Goal: Information Seeking & Learning: Learn about a topic

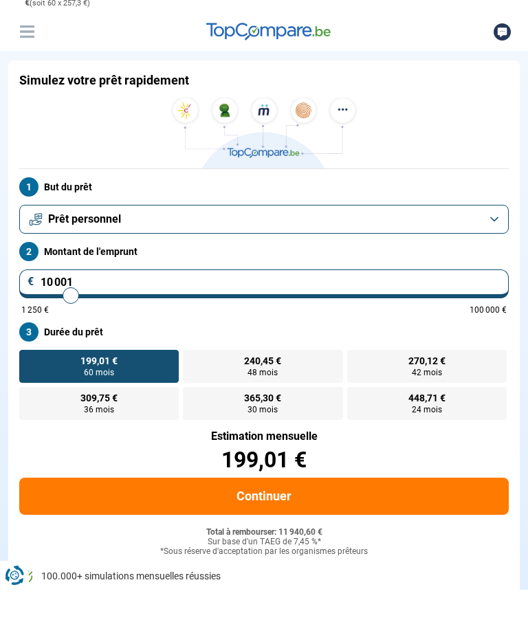
scroll to position [44, 0]
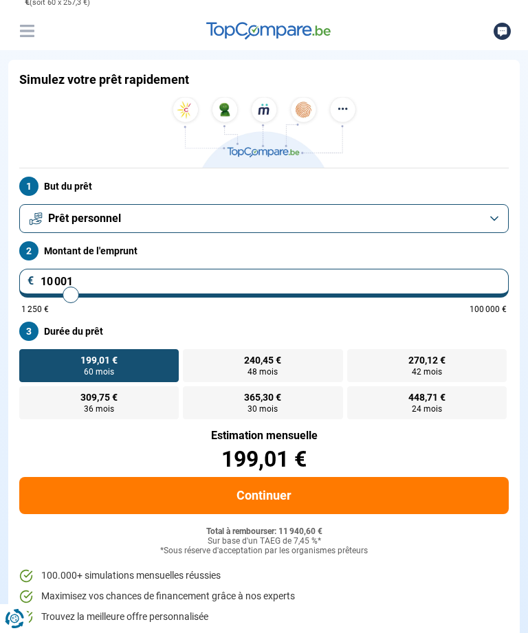
type input "12 750"
type input "12750"
type input "13 250"
type input "13250"
type input "14 250"
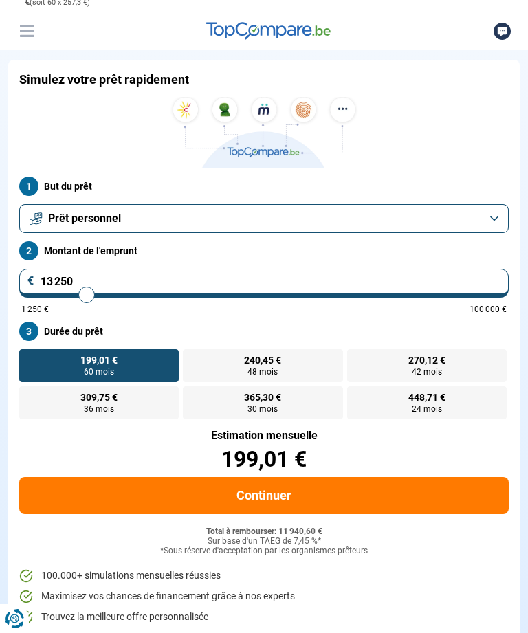
type input "14250"
type input "15 000"
type input "15000"
type input "16 000"
type input "16000"
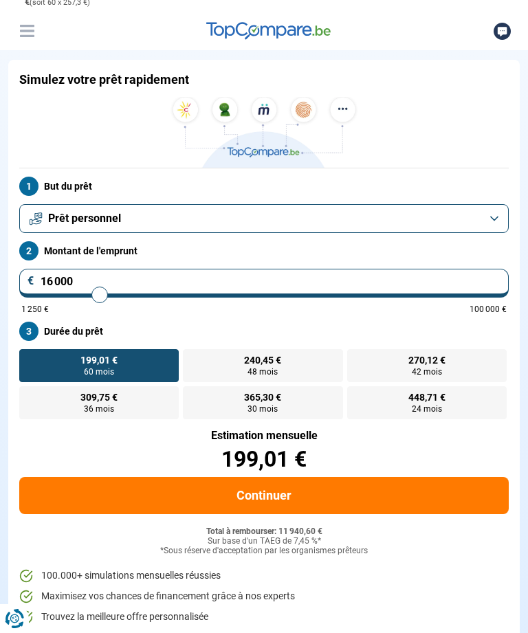
type input "16 750"
type input "16750"
type input "17 750"
type input "17750"
type input "18 750"
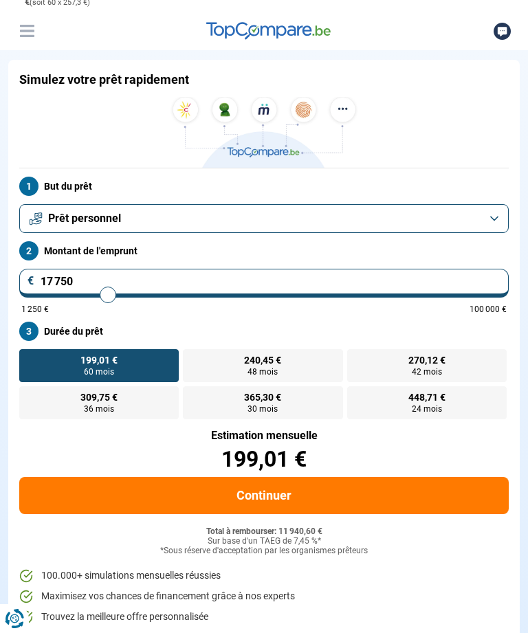
type input "18750"
type input "19 750"
type input "19750"
type input "20 750"
type input "20750"
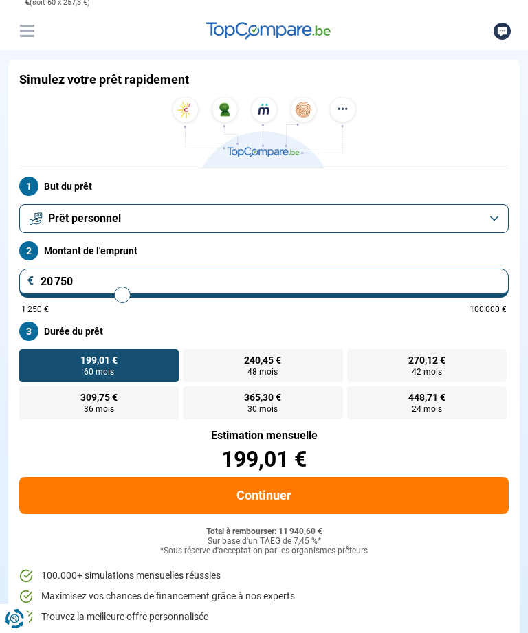
type input "21 750"
type input "21750"
type input "22 750"
type input "22750"
type input "23 750"
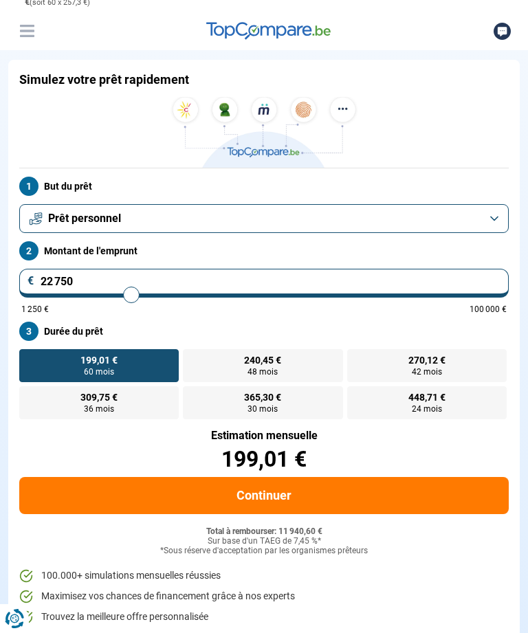
type input "23750"
type input "24 500"
type input "24500"
type input "25 250"
type input "25250"
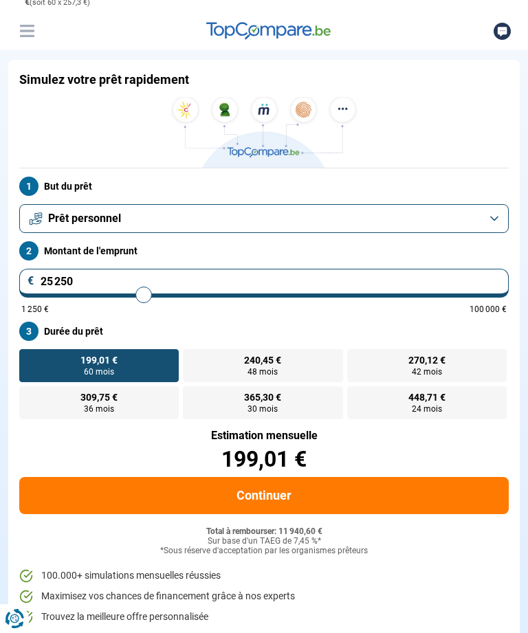
type input "26 000"
type input "26000"
type input "26 750"
type input "26750"
type input "27 250"
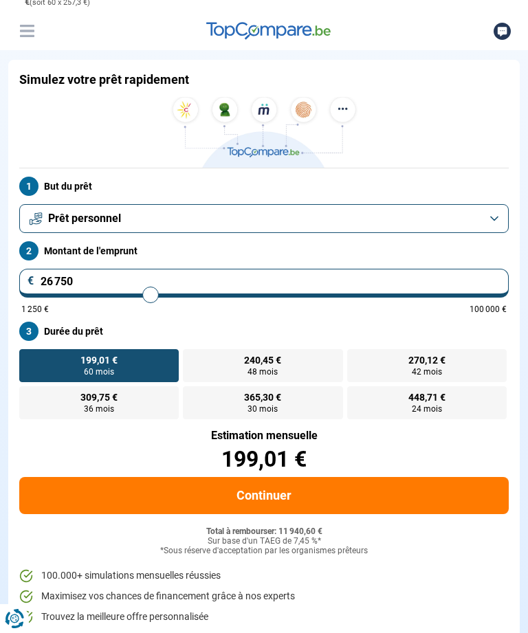
type input "27250"
type input "28 000"
type input "28000"
type input "28 500"
type input "28500"
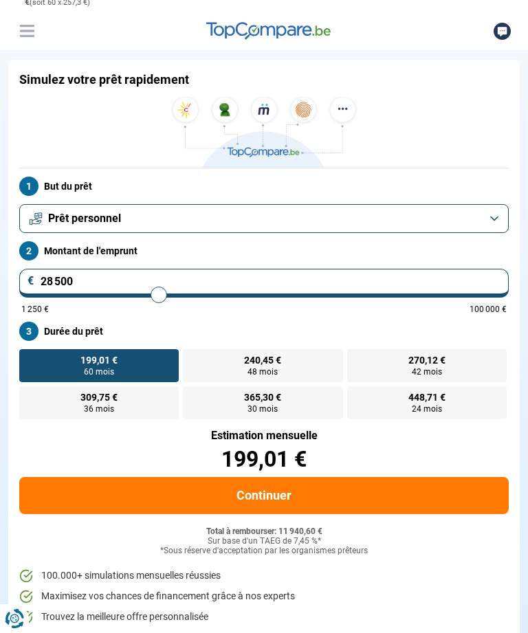
type input "29 000"
type input "29000"
type input "29 500"
type input "29500"
type input "29 750"
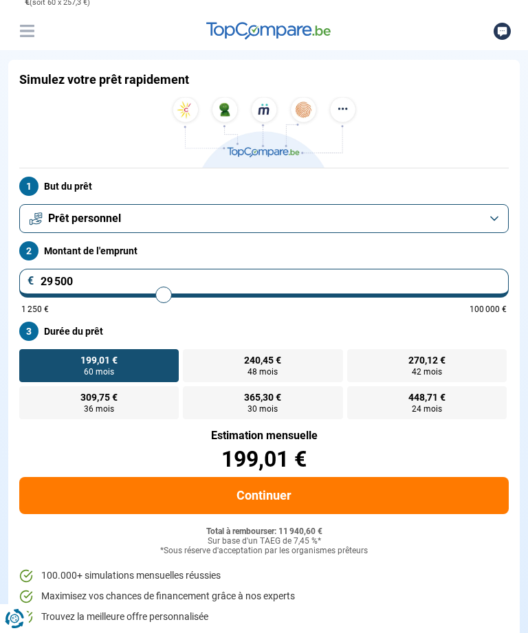
type input "29750"
type input "30 000"
type input "30000"
type input "30 500"
type input "30500"
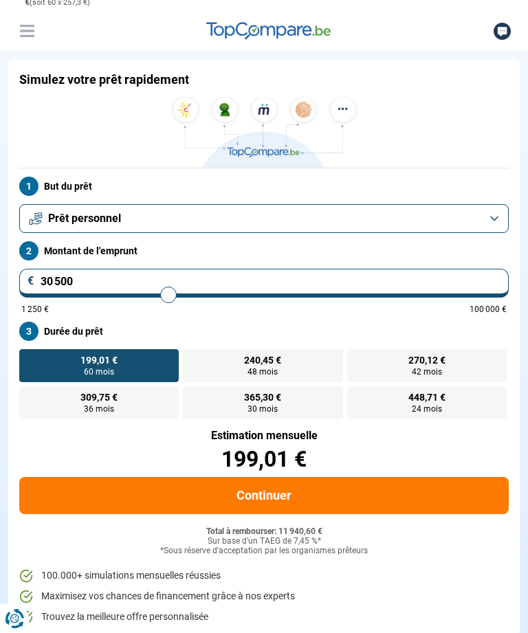
type input "30 750"
type input "30750"
type input "31 000"
type input "31000"
type input "31 250"
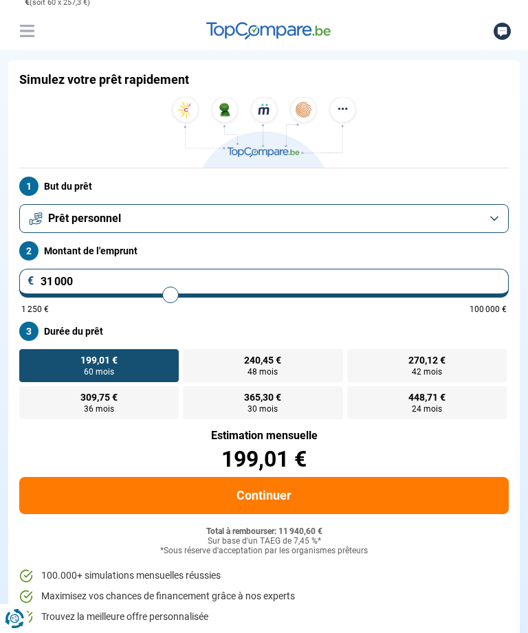
type input "31250"
type input "31 500"
type input "31500"
type input "31 750"
type input "31750"
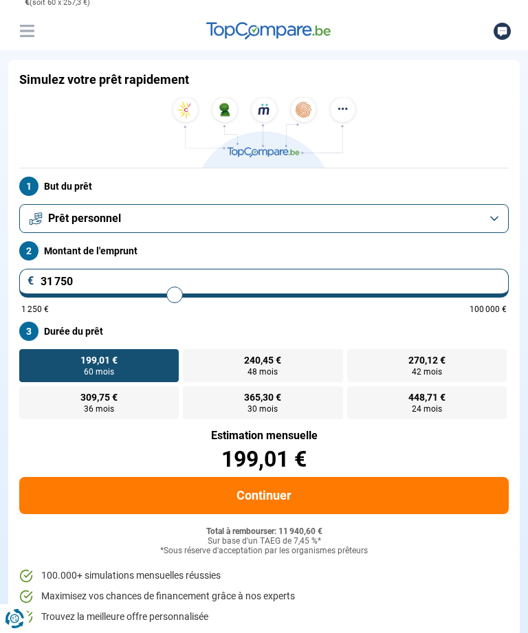
type input "32 000"
type input "32000"
type input "32 250"
type input "32250"
type input "32 500"
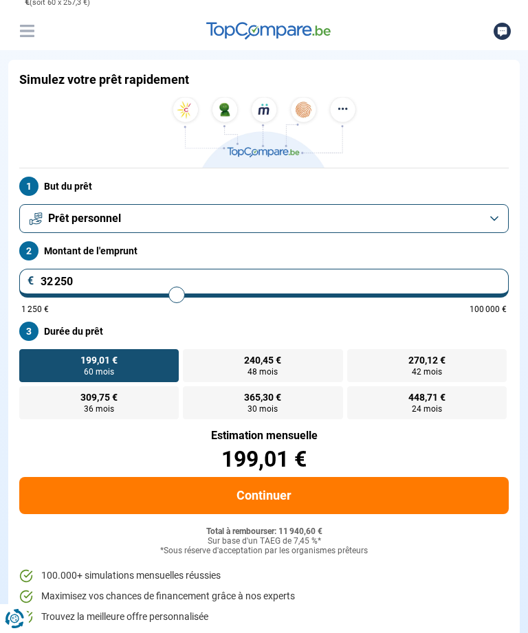
type input "32500"
type input "33 000"
type input "33000"
type input "33 250"
type input "33250"
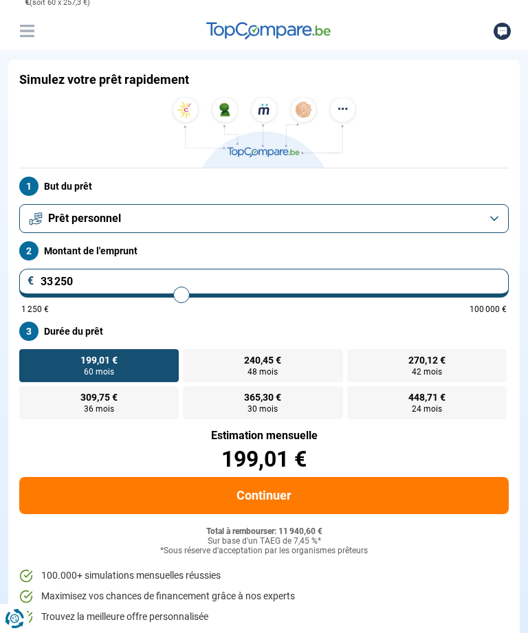
type input "33 500"
type input "33500"
type input "33 750"
type input "33750"
type input "34 250"
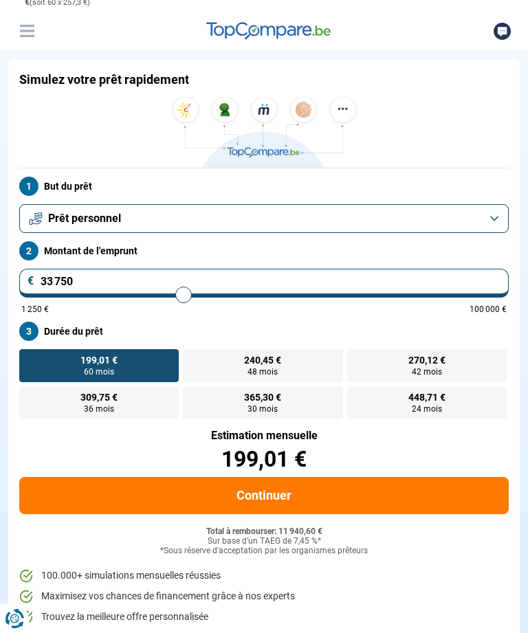
type input "34250"
type input "34 500"
type input "34500"
type input "35 000"
type input "35000"
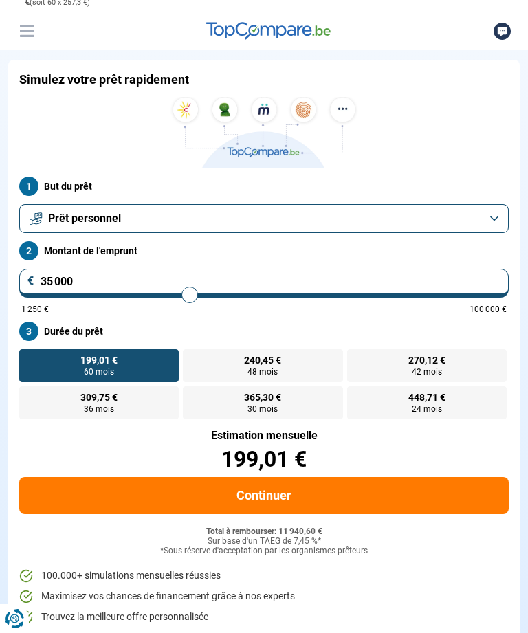
type input "35 250"
type input "35250"
type input "35 500"
type input "35500"
type input "36 000"
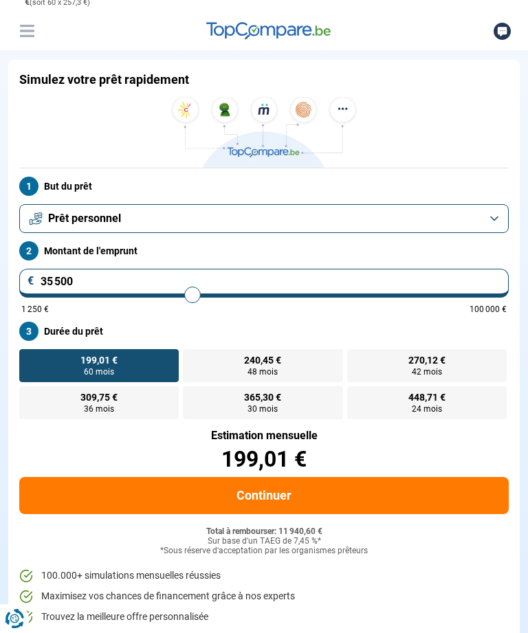
type input "36000"
type input "36 250"
type input "36250"
type input "36 500"
type input "36500"
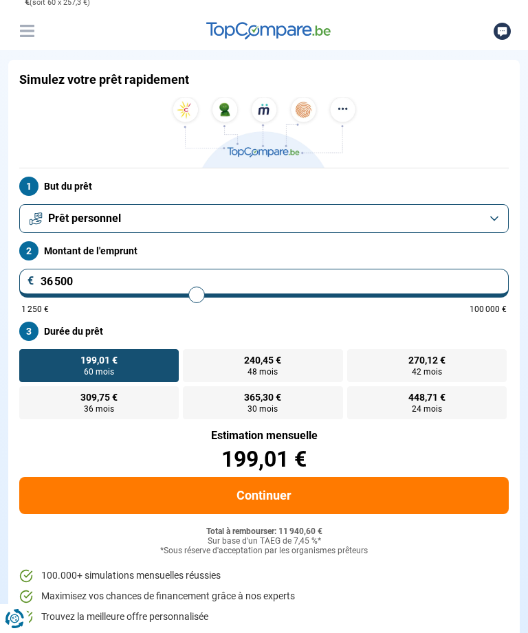
type input "36 750"
type input "36750"
type input "37 000"
type input "37000"
type input "37 500"
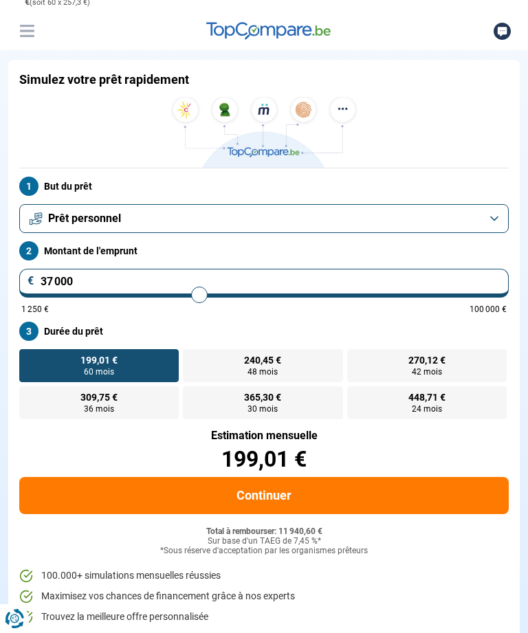
type input "37500"
type input "37 750"
type input "37750"
type input "38 000"
type input "38000"
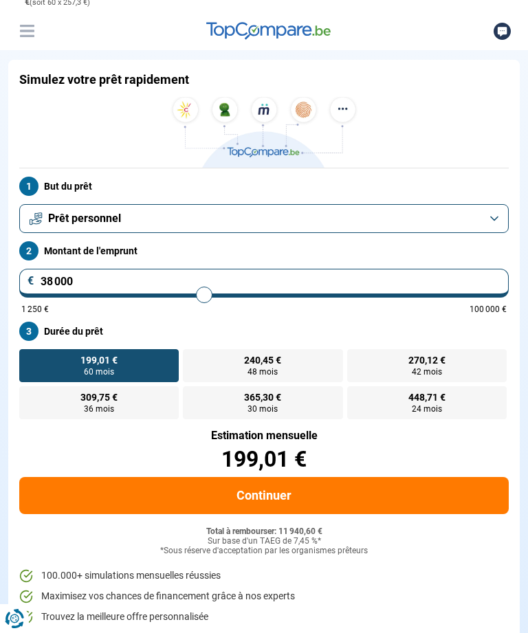
type input "38 250"
type input "38250"
type input "38 500"
type input "38500"
type input "38 750"
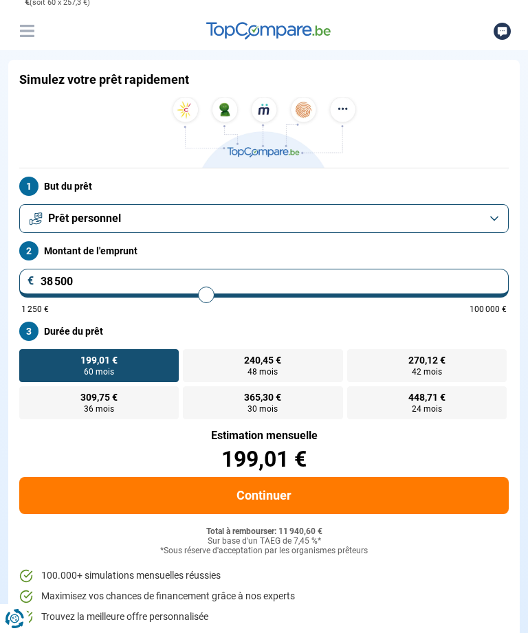
type input "38750"
type input "39 000"
type input "39000"
type input "39 250"
type input "39250"
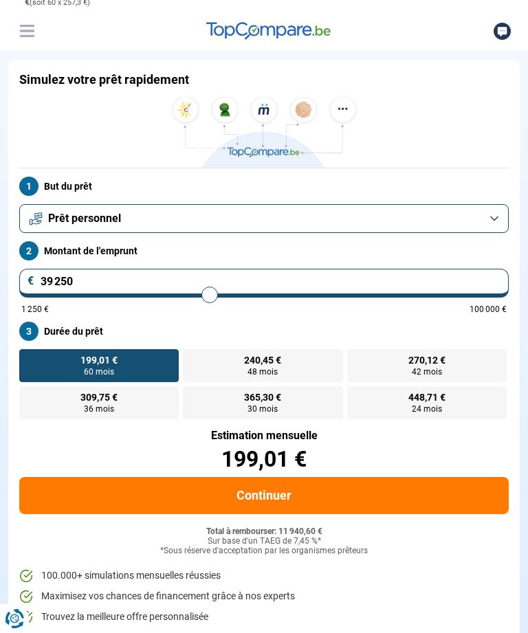
type input "39 500"
type input "39500"
type input "39 750"
type input "39750"
type input "40 000"
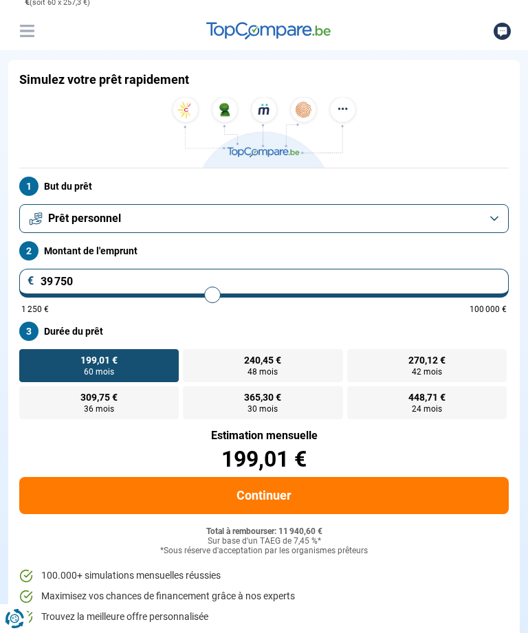
type input "40000"
type input "40 250"
type input "40250"
type input "40 500"
type input "40500"
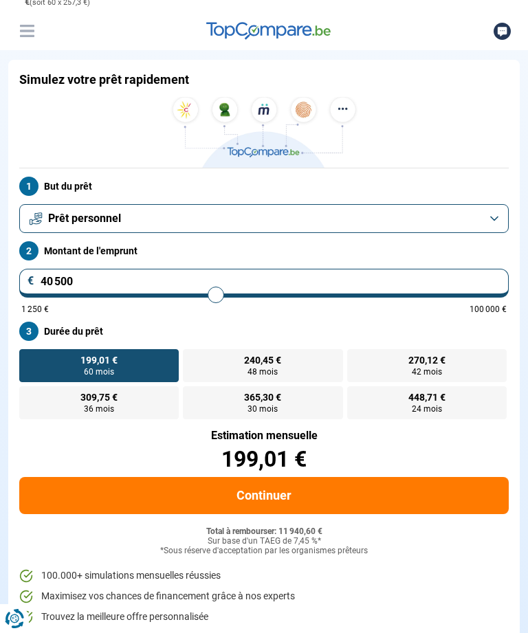
type input "40 750"
type input "40750"
type input "41 000"
type input "41000"
type input "41 250"
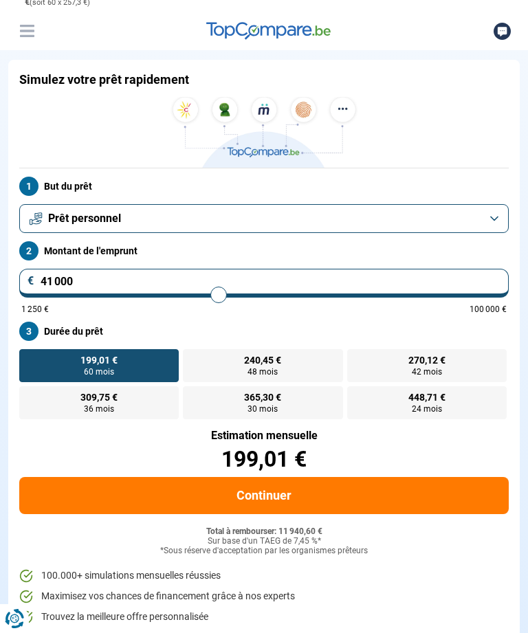
type input "41250"
type input "41 500"
type input "41500"
type input "41 750"
type input "41750"
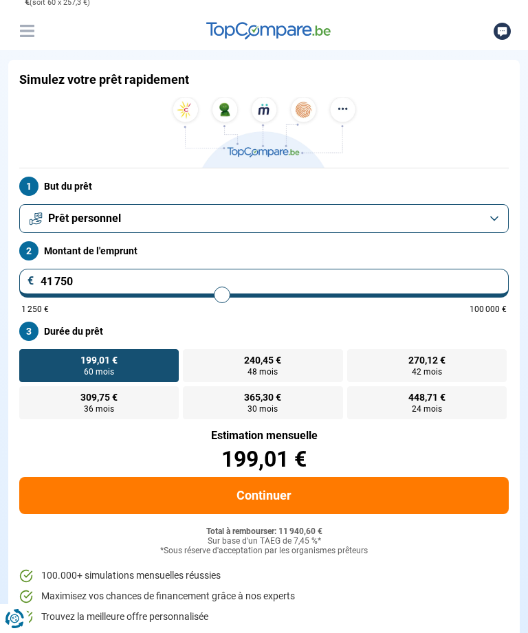
type input "42 000"
type input "42000"
type input "42 250"
type input "42250"
type input "42 500"
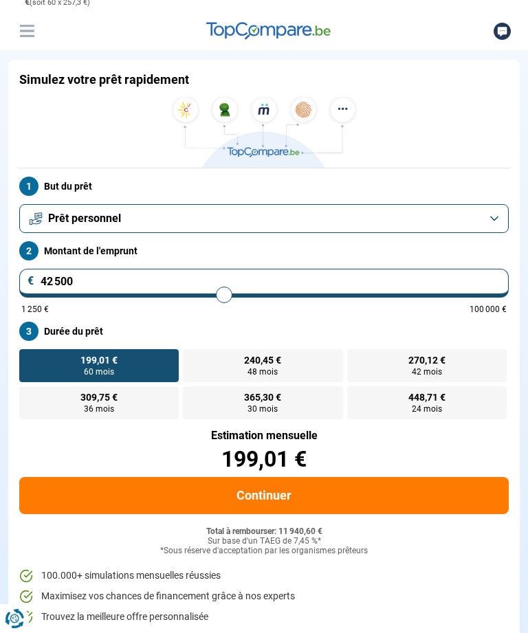
type input "42500"
type input "42 750"
type input "42750"
type input "43 000"
type input "43000"
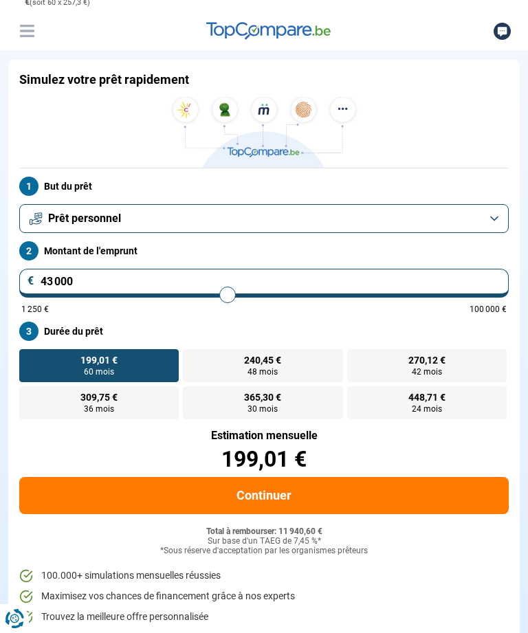
type input "43 250"
type input "43250"
type input "43 500"
type input "43500"
type input "43 750"
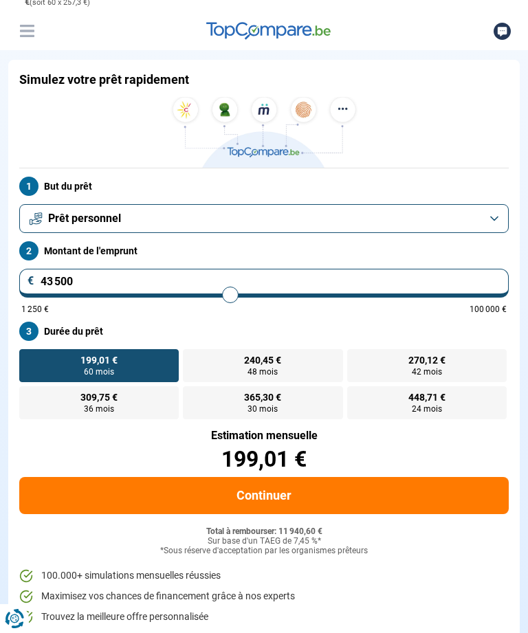
type input "43750"
type input "44 000"
type input "44000"
type input "44 250"
type input "44250"
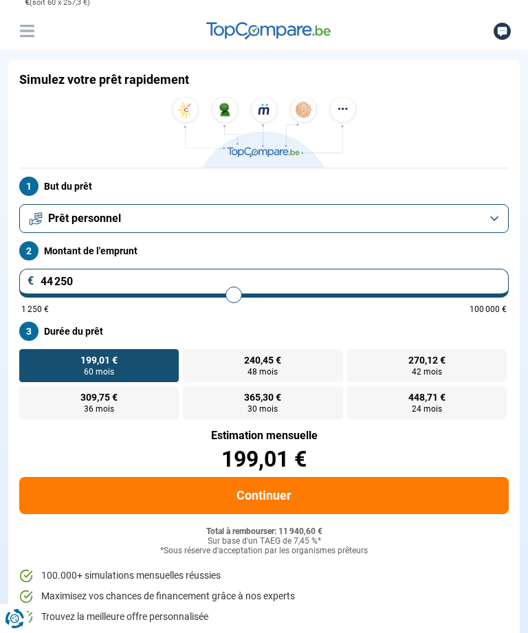
type input "44 500"
type input "44500"
type input "44 750"
type input "44750"
type input "45 000"
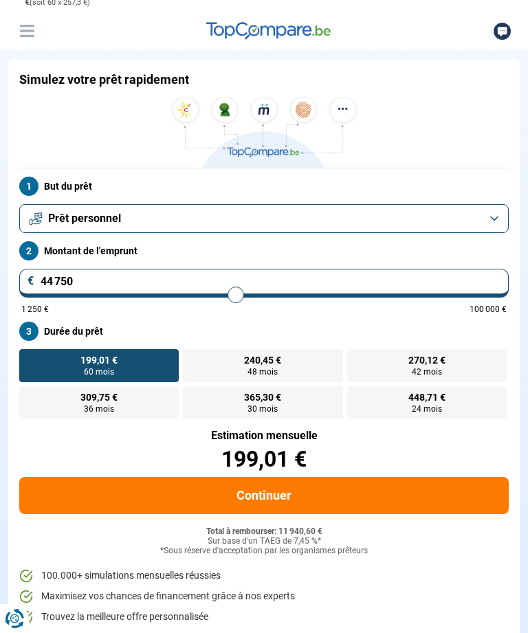
type input "45000"
type input "45 250"
type input "45250"
type input "45 500"
type input "45500"
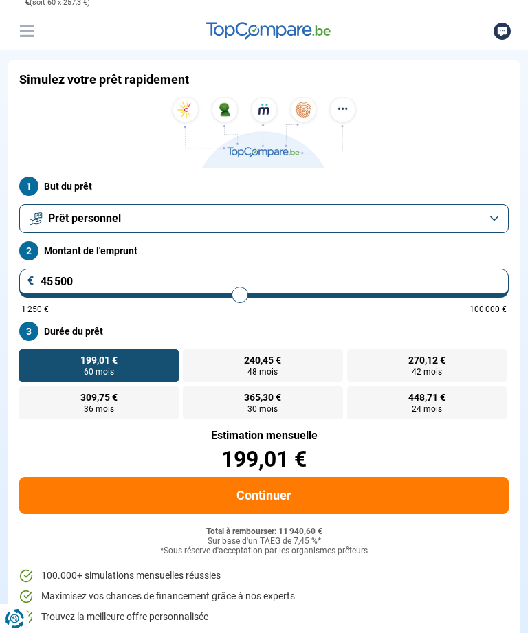
type input "45 750"
type input "45750"
type input "46 250"
type input "46250"
type input "46 500"
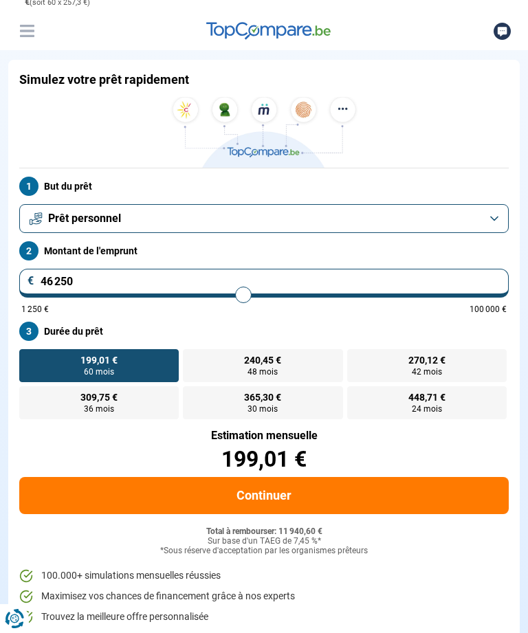
type input "46500"
type input "46 750"
type input "46750"
type input "47 000"
type input "47000"
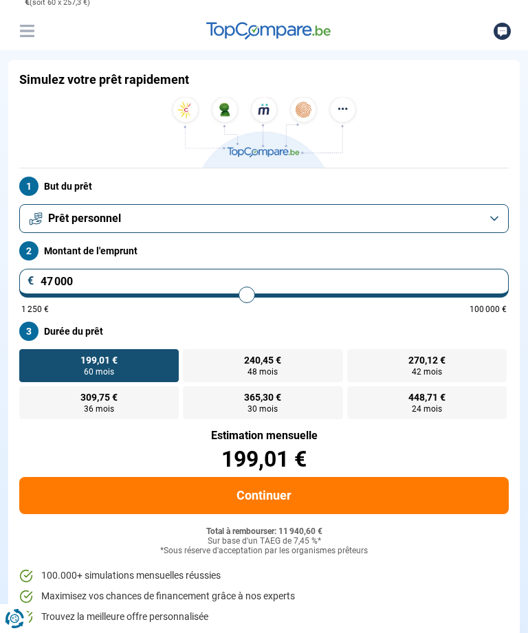
type input "47 250"
type input "47250"
type input "47 500"
type input "47500"
type input "47 750"
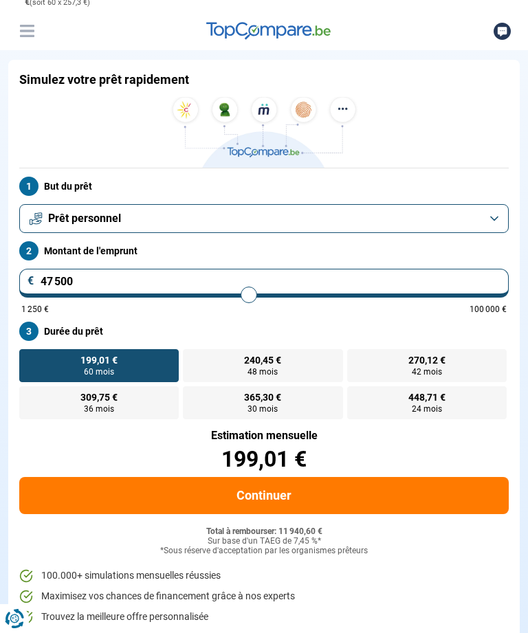
type input "47750"
type input "48 000"
type input "48000"
type input "48 250"
type input "48250"
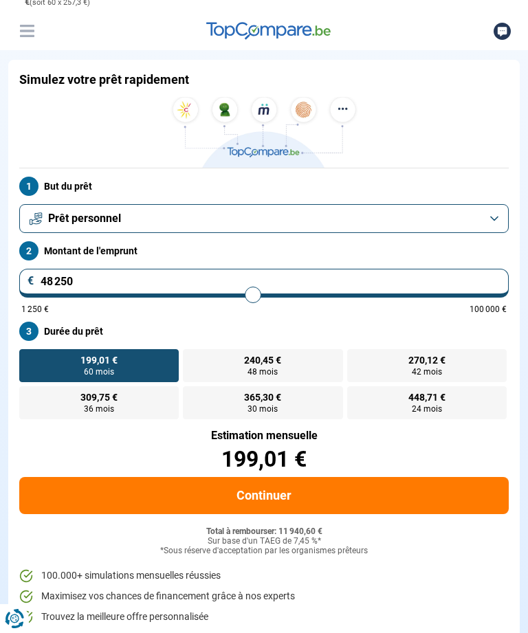
type input "48 500"
type input "48500"
type input "48 750"
type input "48750"
type input "49 000"
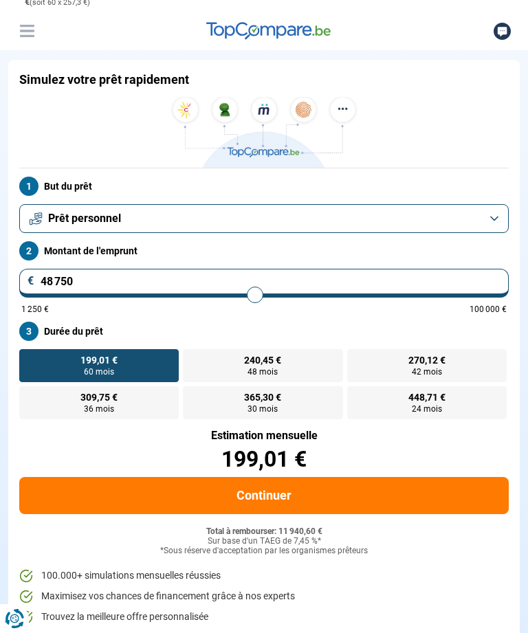
type input "49000"
type input "49 250"
type input "49250"
type input "49 500"
type input "49500"
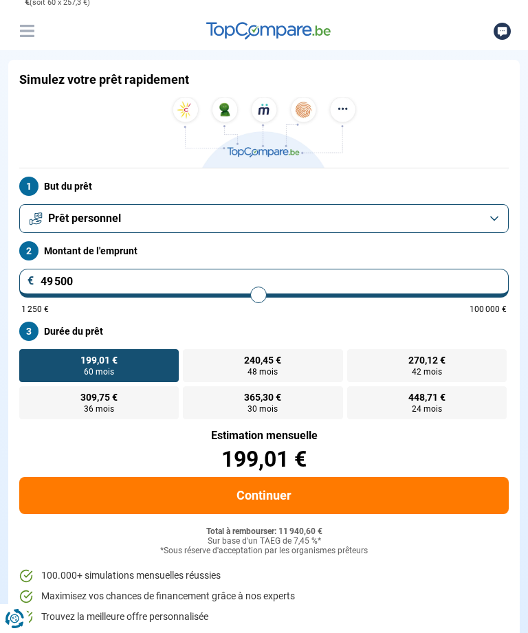
type input "49 750"
type input "49750"
type input "50 000"
type input "50000"
type input "50 250"
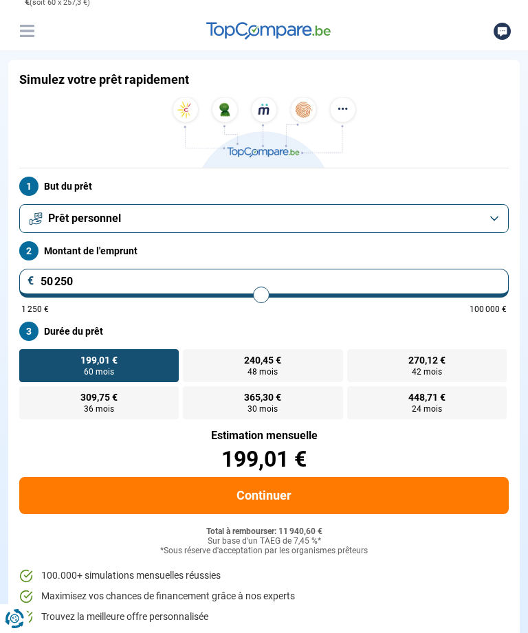
type input "50250"
type input "50 500"
type input "50500"
type input "50 750"
type input "50750"
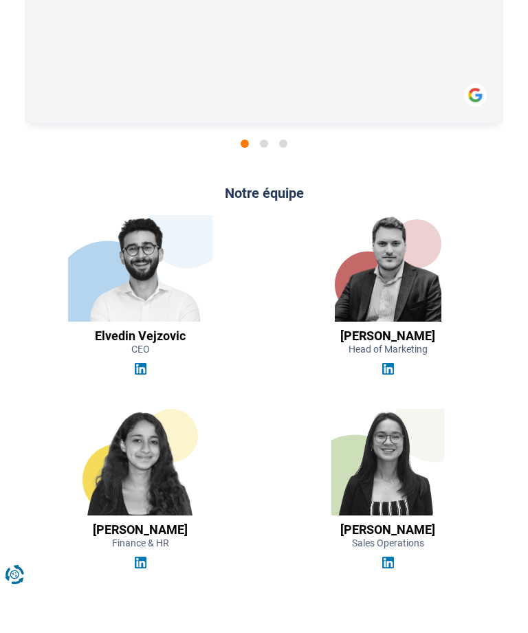
scroll to position [2003, 0]
